Goal: Information Seeking & Learning: Learn about a topic

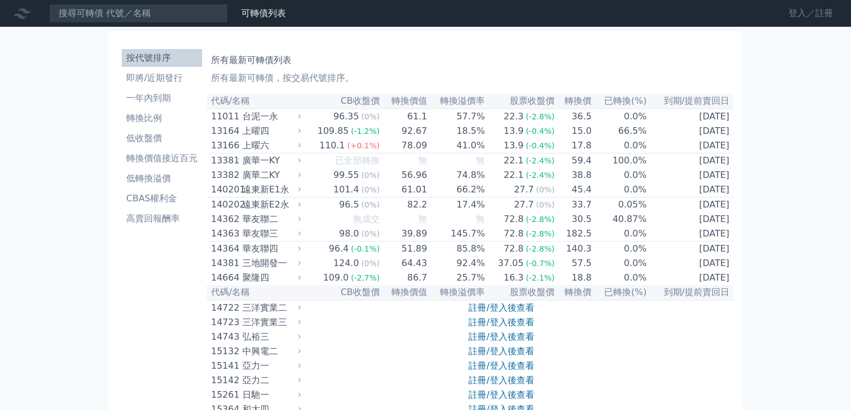
click at [779, 15] on link "登入／註冊" at bounding box center [810, 13] width 63 height 18
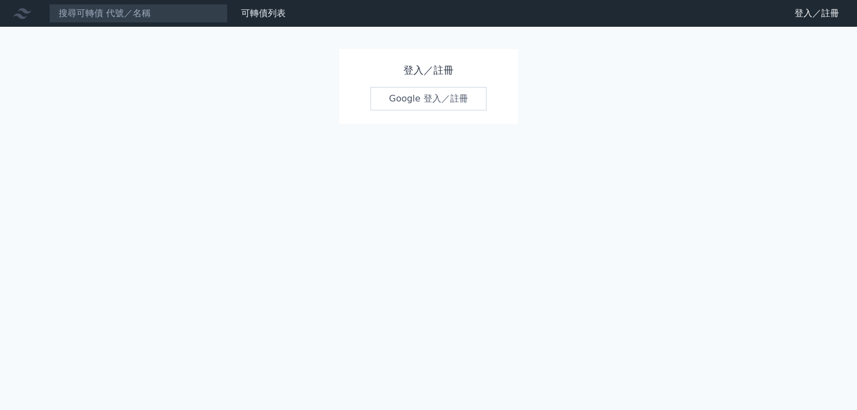
click at [466, 111] on link "Google 登入／註冊" at bounding box center [429, 98] width 116 height 23
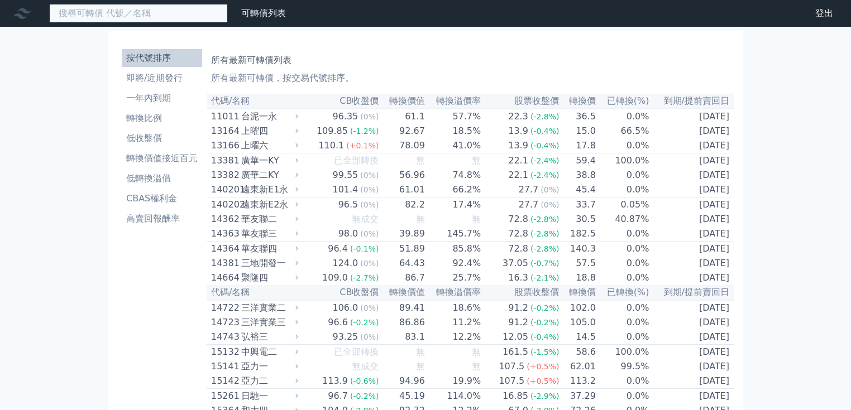
click at [107, 23] on input at bounding box center [138, 13] width 179 height 19
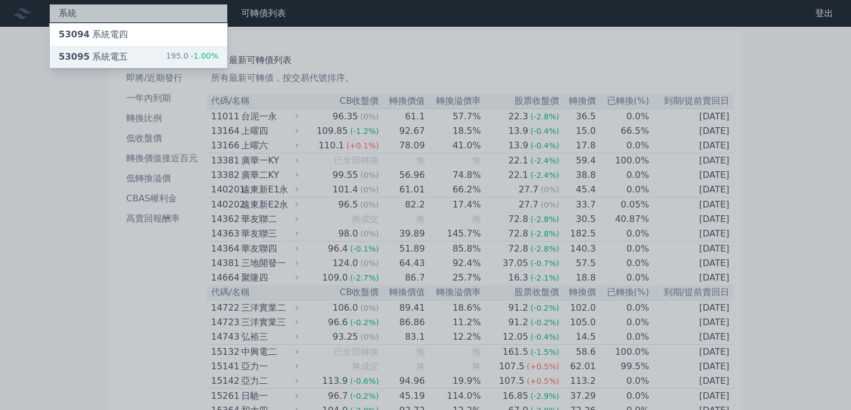
type input "系統"
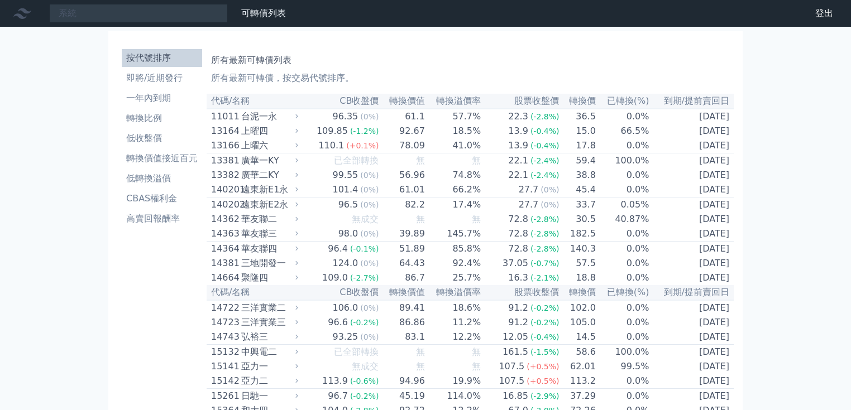
click at [122, 65] on li "按代號排序" at bounding box center [162, 57] width 80 height 13
click at [138, 16] on input at bounding box center [138, 13] width 179 height 19
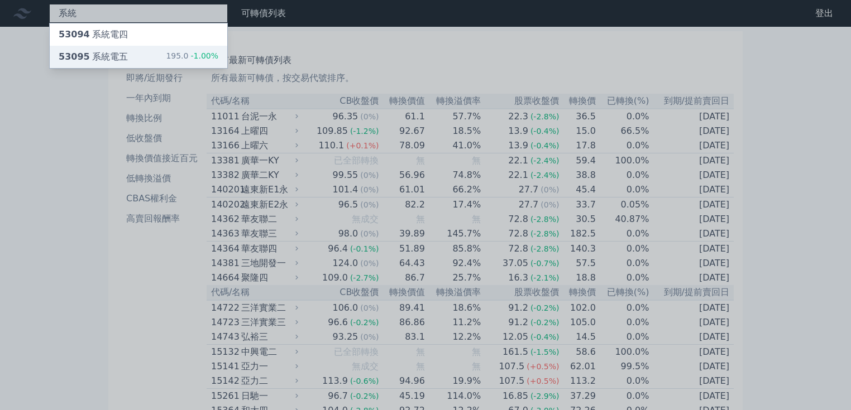
type input "系統"
click at [120, 64] on div "53095 系統電五" at bounding box center [93, 56] width 69 height 13
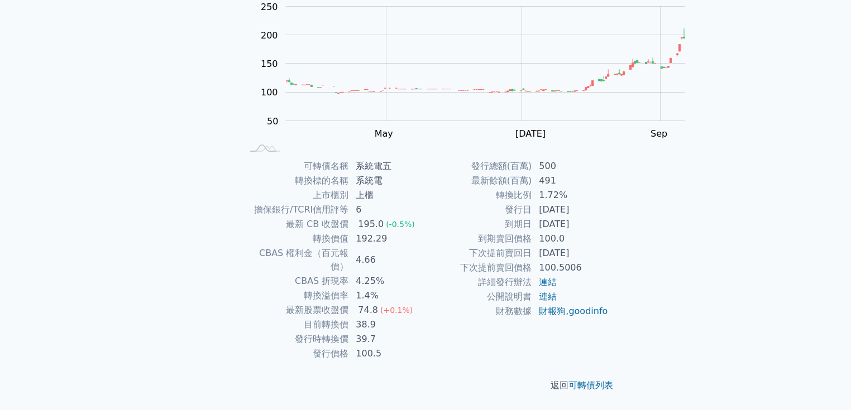
scroll to position [196, 0]
click at [557, 277] on link "連結" at bounding box center [548, 282] width 18 height 11
click at [557, 291] on link "連結" at bounding box center [548, 296] width 18 height 11
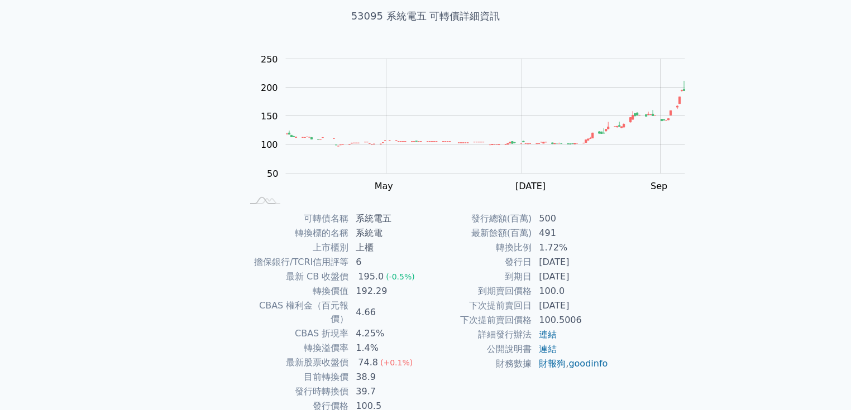
scroll to position [63, 0]
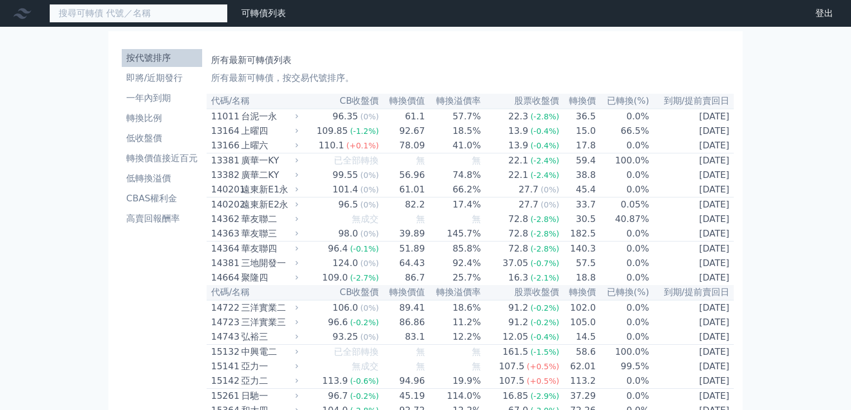
click at [125, 16] on input at bounding box center [138, 13] width 179 height 19
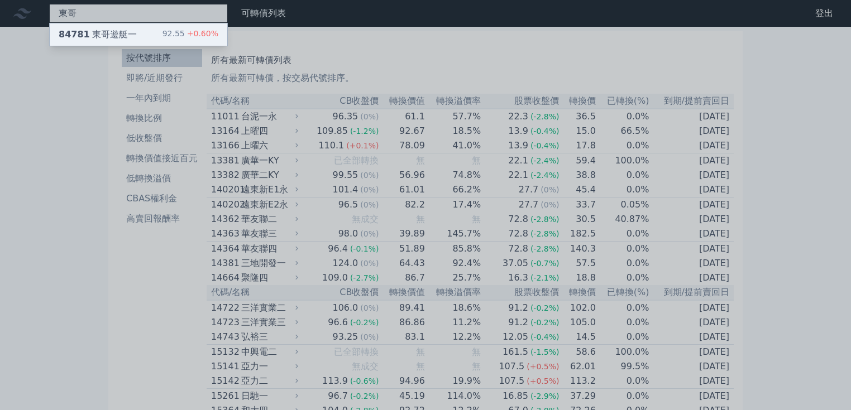
type input "東哥"
click at [134, 37] on div "84781 東哥遊艇一" at bounding box center [98, 34] width 78 height 13
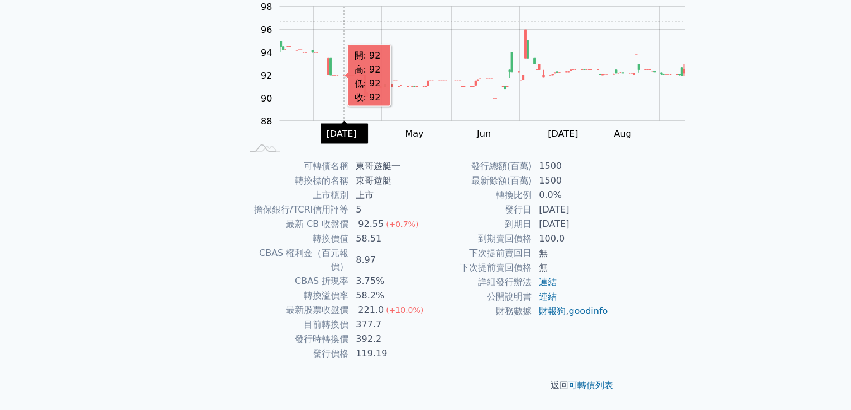
scroll to position [152, 0]
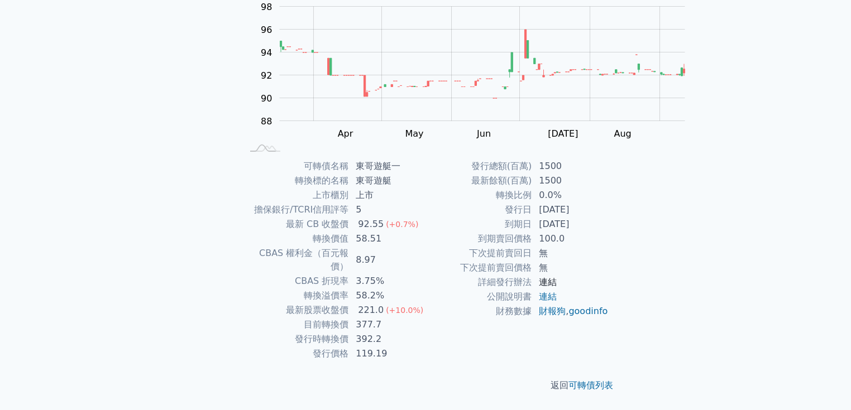
click at [557, 287] on link "連結" at bounding box center [548, 282] width 18 height 11
click at [557, 302] on link "連結" at bounding box center [548, 296] width 18 height 11
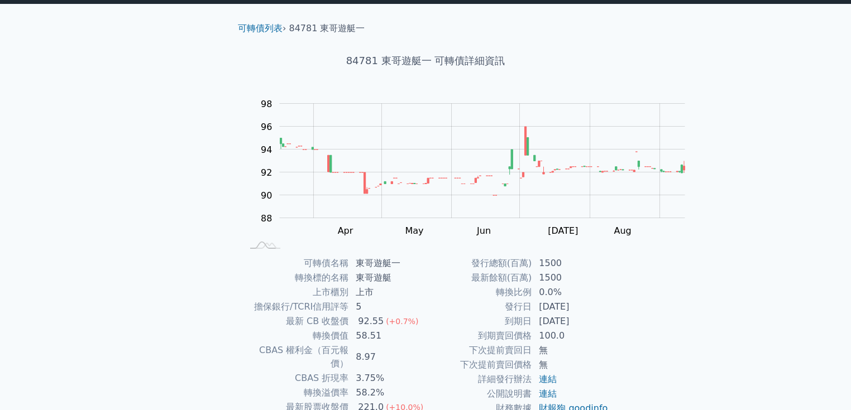
scroll to position [0, 0]
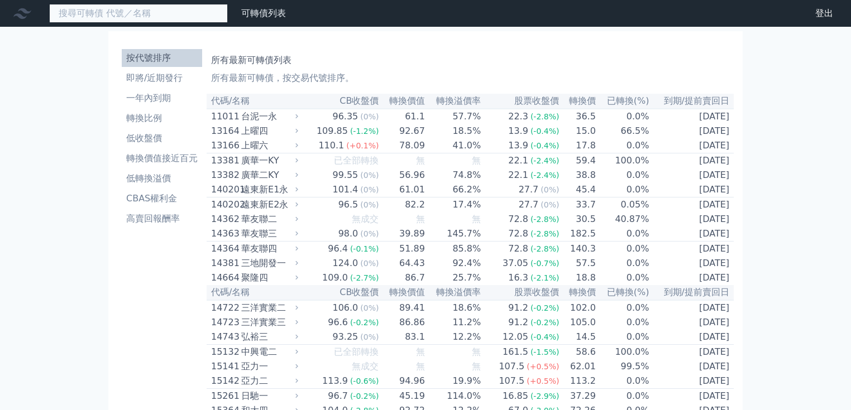
click at [141, 18] on input at bounding box center [138, 13] width 179 height 19
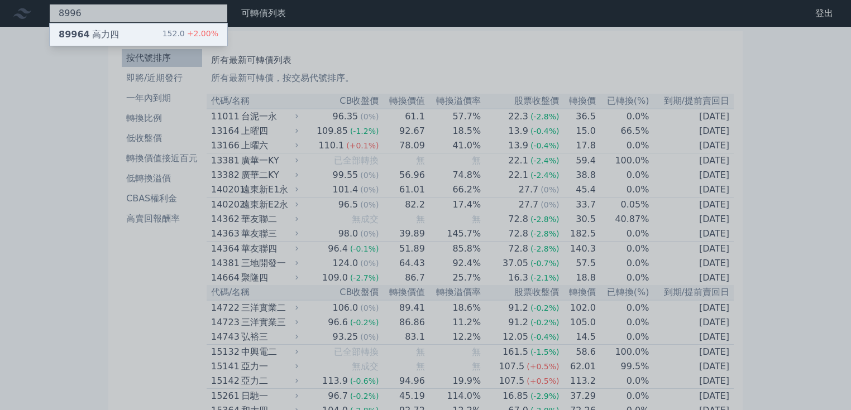
type input "8996"
click at [147, 37] on div "89964 高力四 152.0 +2.00%" at bounding box center [139, 34] width 178 height 22
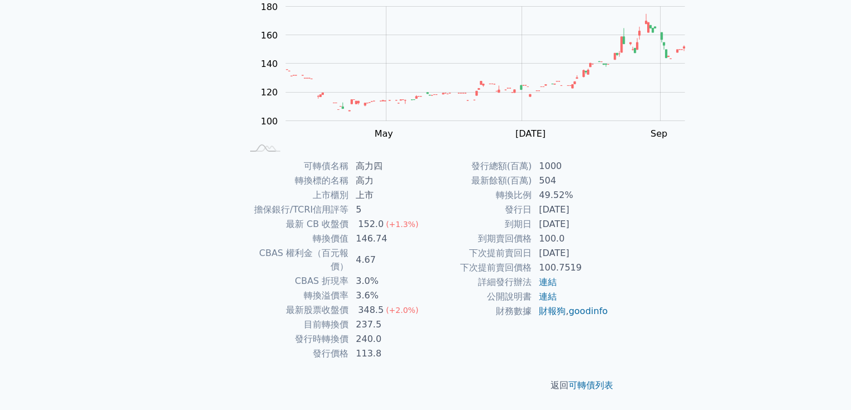
scroll to position [179, 0]
click at [557, 283] on link "連結" at bounding box center [548, 282] width 18 height 11
click at [557, 302] on link "連結" at bounding box center [548, 296] width 18 height 11
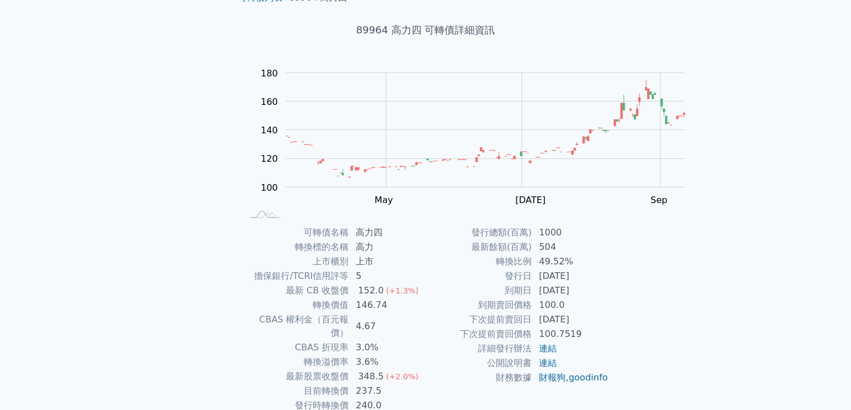
scroll to position [45, 0]
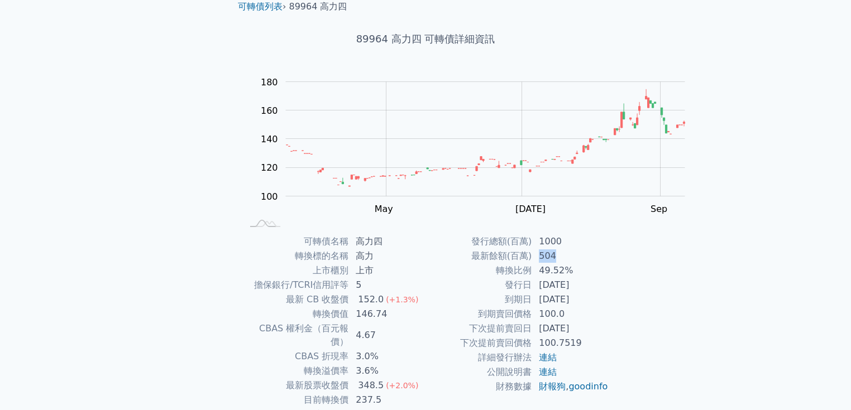
drag, startPoint x: 569, startPoint y: 287, endPoint x: 628, endPoint y: 287, distance: 58.6
click at [608, 263] on td "504" at bounding box center [570, 256] width 76 height 15
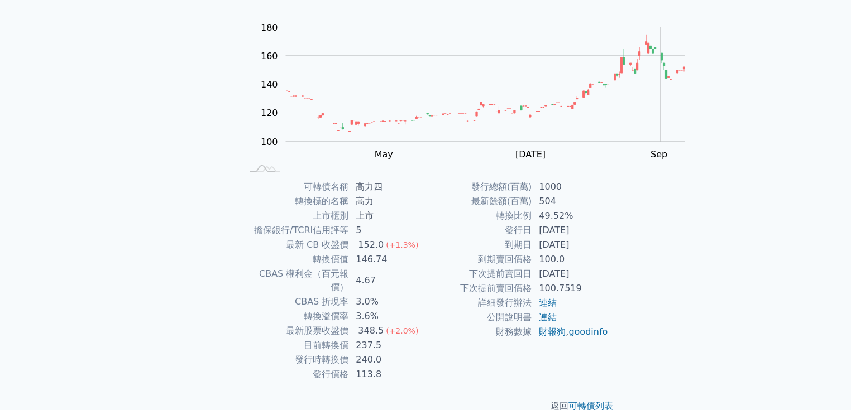
scroll to position [89, 0]
